Goal: Information Seeking & Learning: Find specific fact

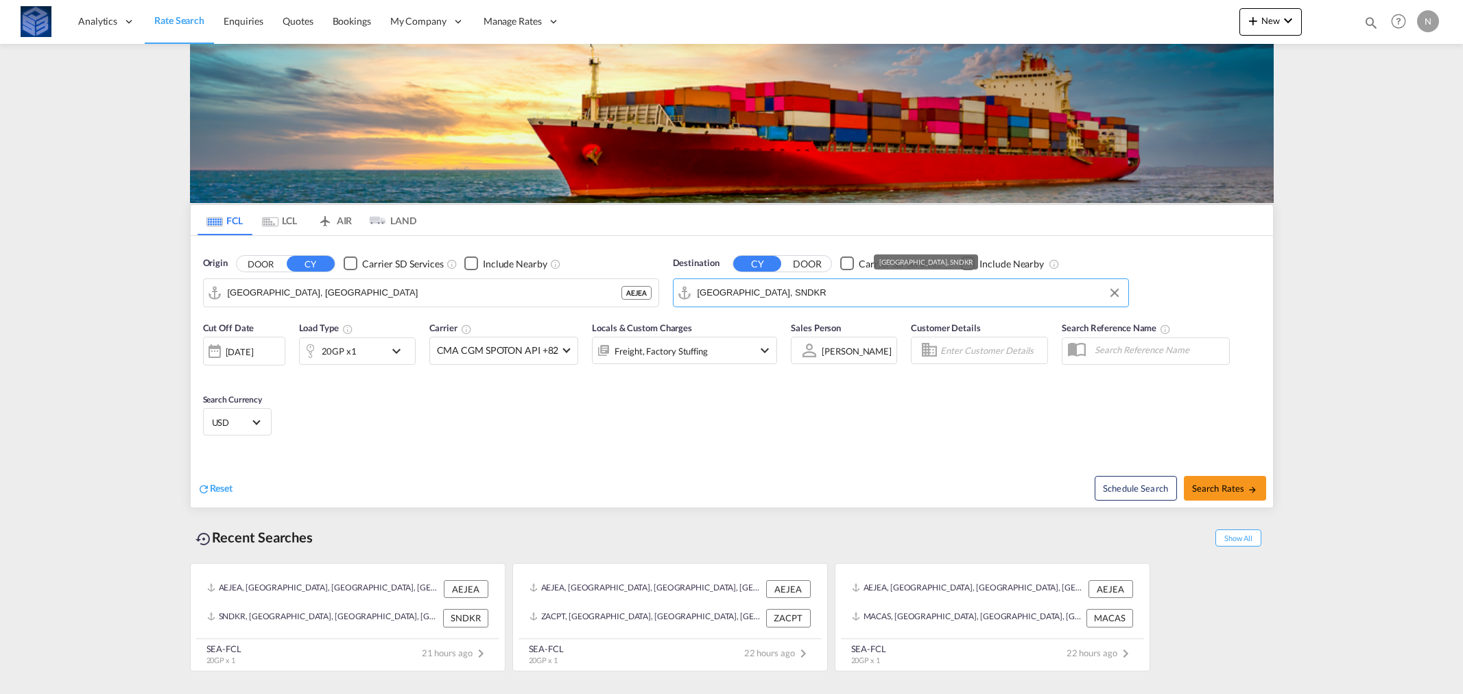
click at [740, 291] on input "[GEOGRAPHIC_DATA], SNDKR" at bounding box center [910, 293] width 424 height 21
click at [729, 323] on div "[GEOGRAPHIC_DATA] [GEOGRAPHIC_DATA] ZADUR" at bounding box center [804, 330] width 261 height 41
type input "[GEOGRAPHIC_DATA], ZADUR"
click at [1240, 487] on span "Search Rates" at bounding box center [1225, 488] width 66 height 11
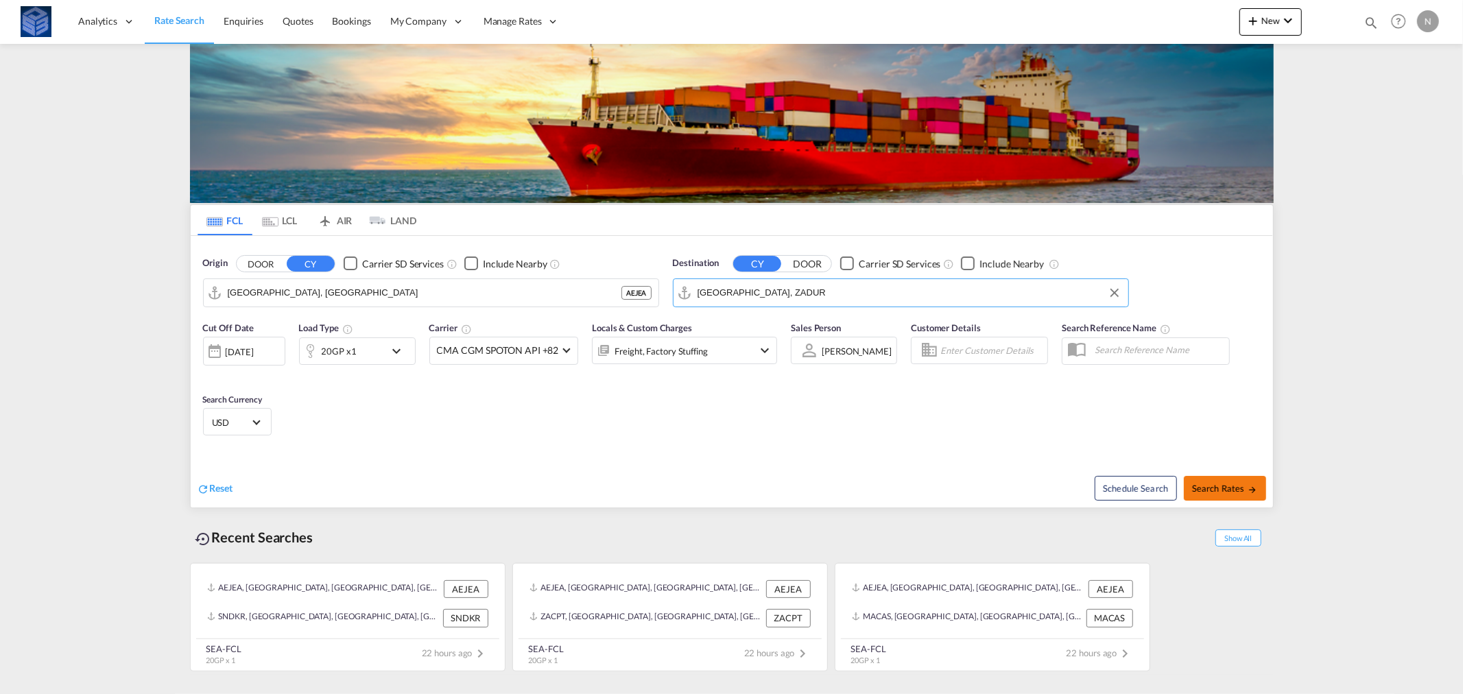
type input "AEJEA to ZADUR / [DATE]"
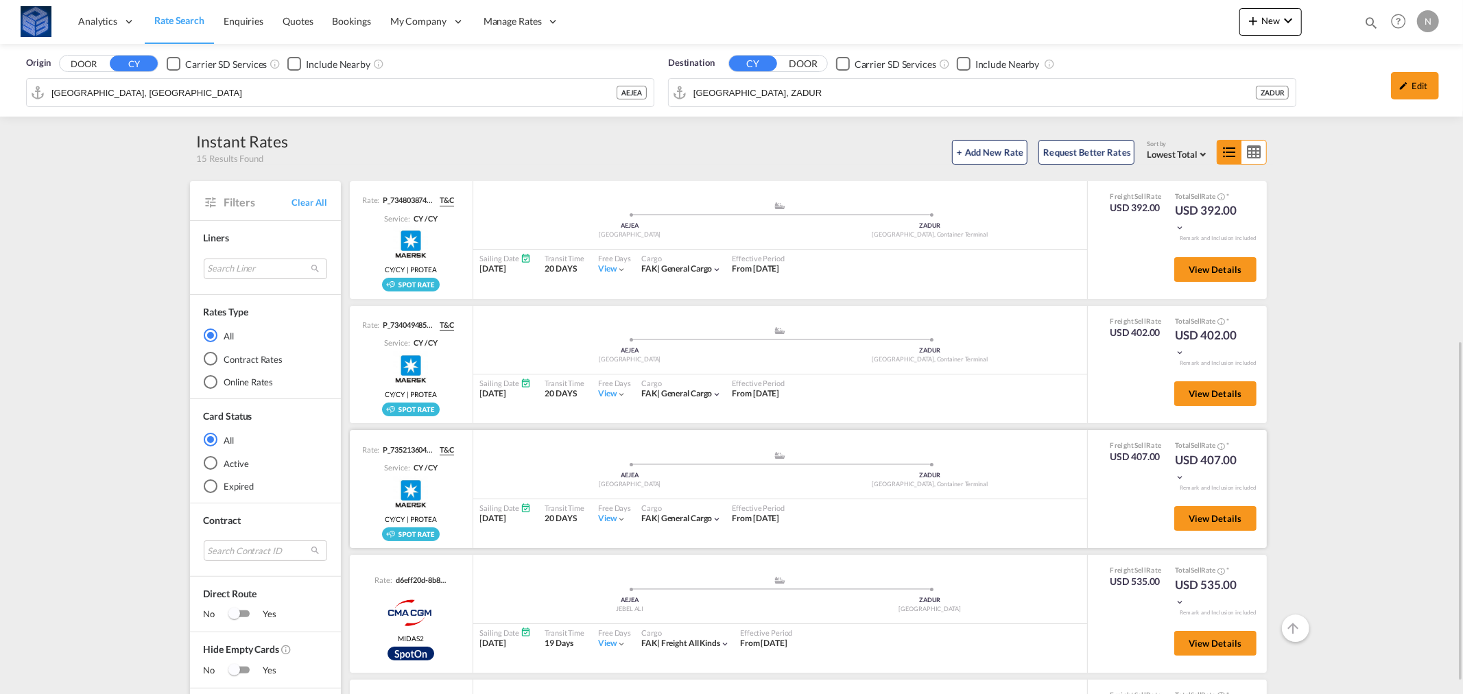
scroll to position [305, 0]
